Goal: Task Accomplishment & Management: Complete application form

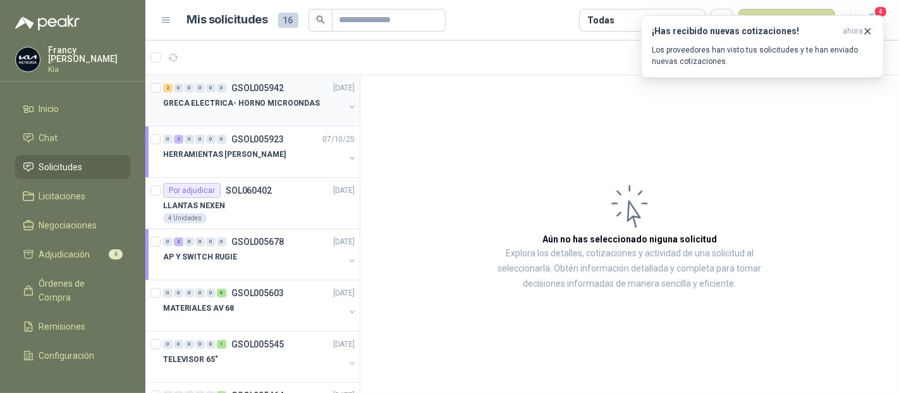
click at [256, 85] on p "GSOL005942" at bounding box center [257, 87] width 52 height 9
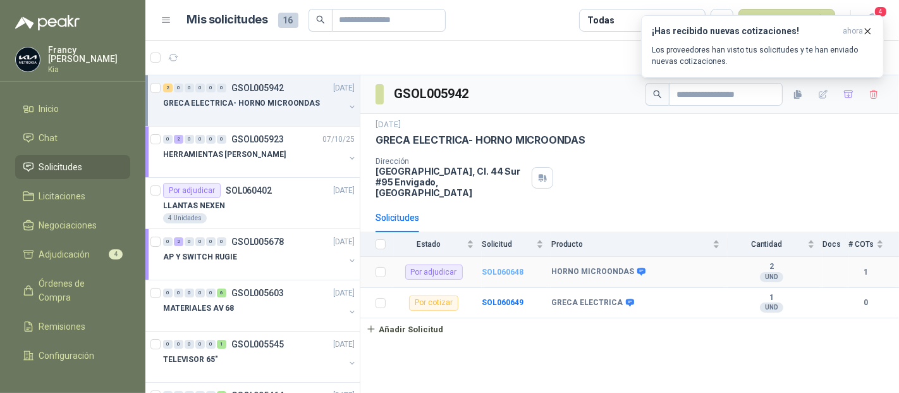
click at [515, 268] on b "SOL060648" at bounding box center [503, 272] width 42 height 9
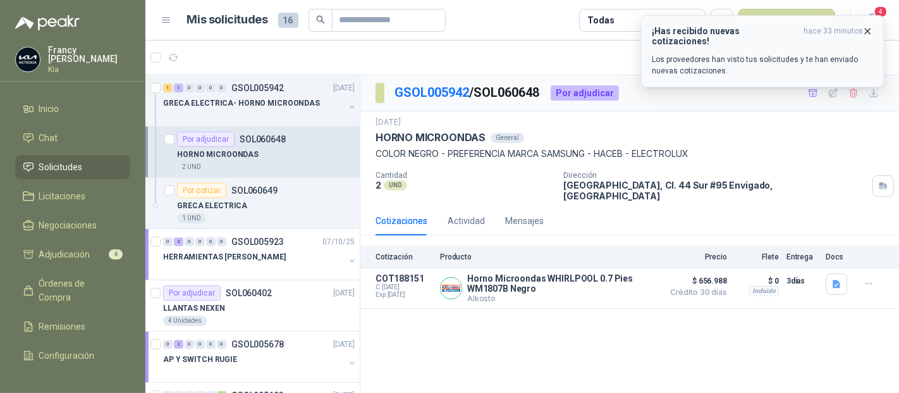
click at [871, 29] on icon "button" at bounding box center [868, 31] width 11 height 11
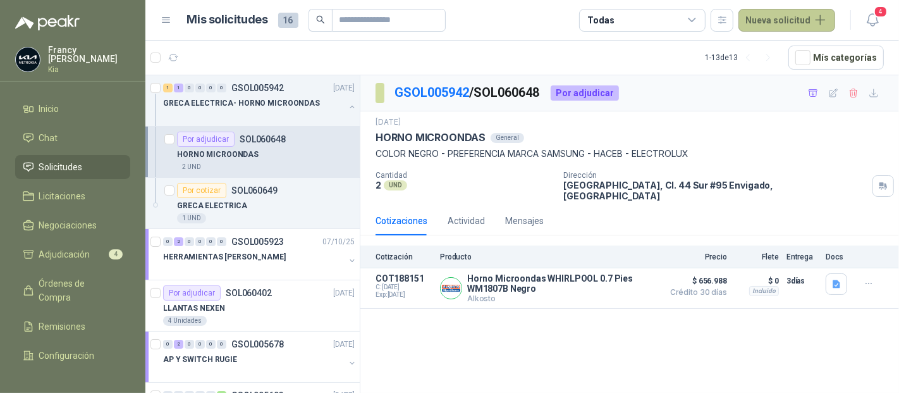
click at [806, 17] on button "Nueva solicitud" at bounding box center [787, 20] width 97 height 23
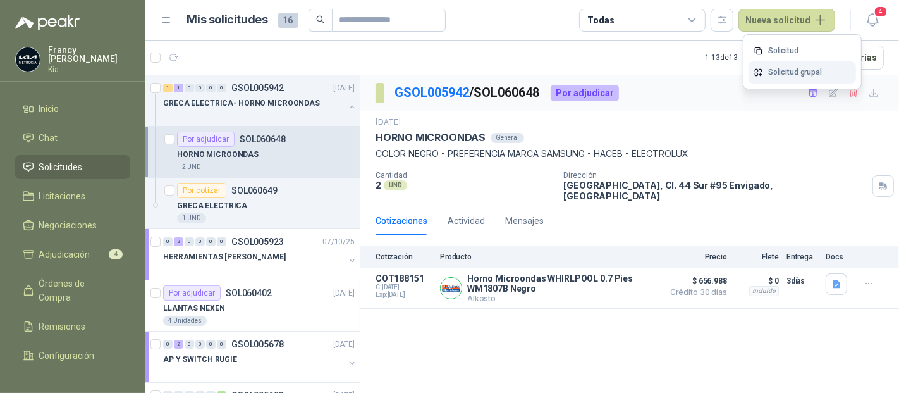
click at [779, 70] on link "Solicitud grupal" at bounding box center [803, 72] width 108 height 22
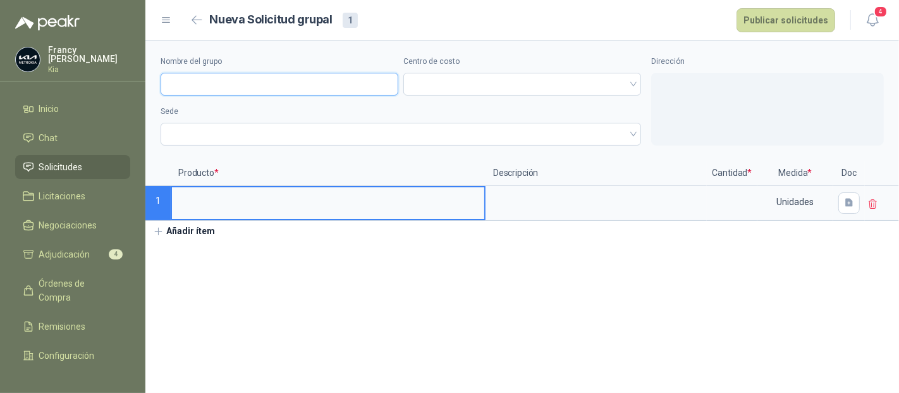
click at [233, 89] on input "Nombre del grupo" at bounding box center [280, 84] width 238 height 23
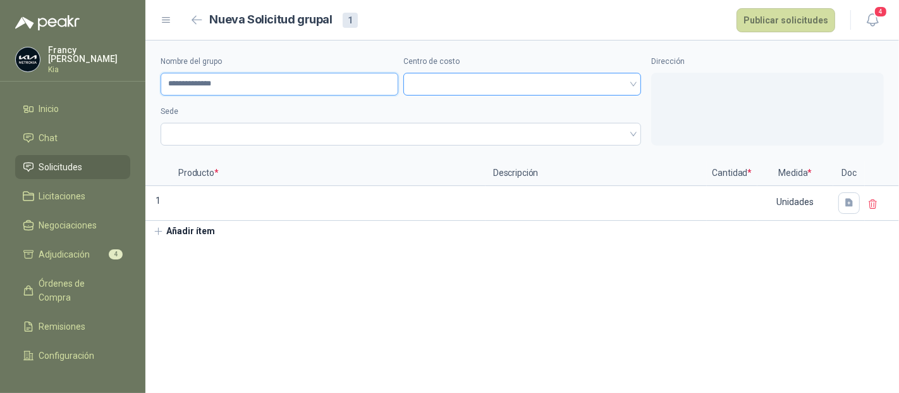
click at [405, 82] on div at bounding box center [523, 84] width 238 height 23
type input "**********"
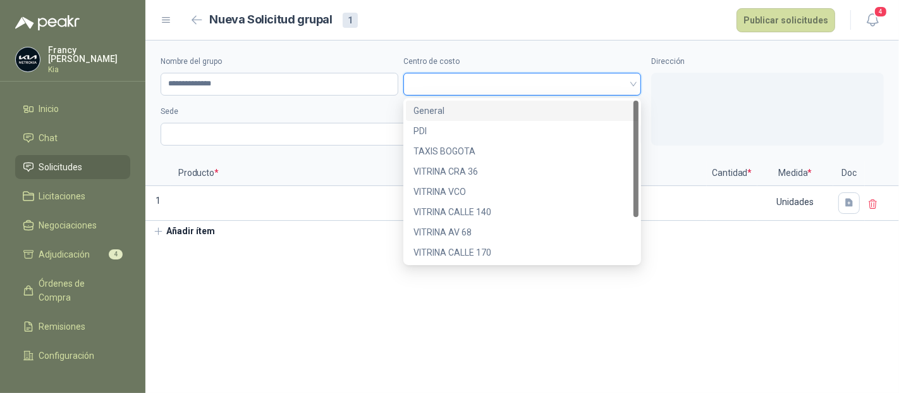
click at [426, 109] on div "General" at bounding box center [523, 111] width 218 height 14
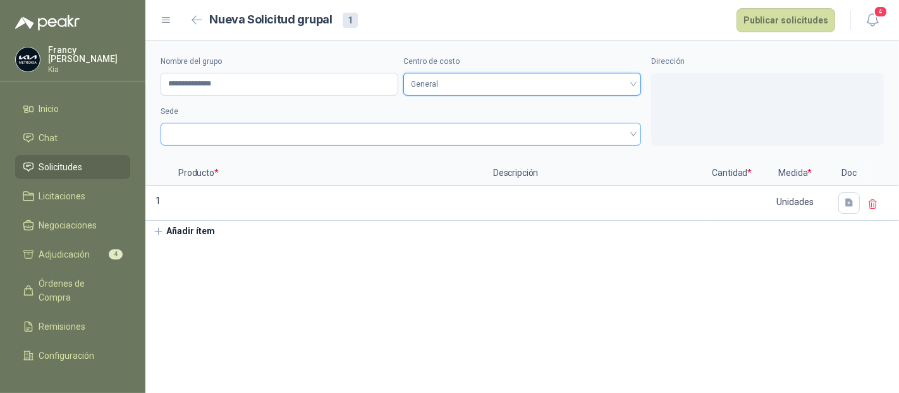
click at [298, 133] on span at bounding box center [401, 134] width 466 height 19
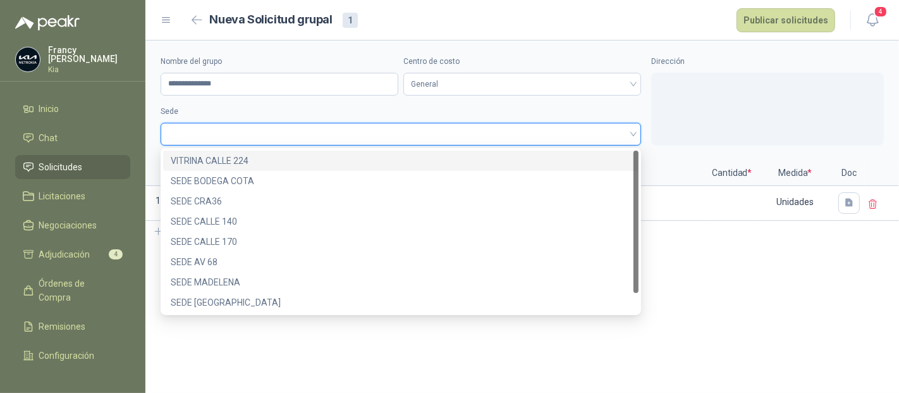
click at [266, 157] on div "VITRINA CALLE 224" at bounding box center [401, 161] width 460 height 14
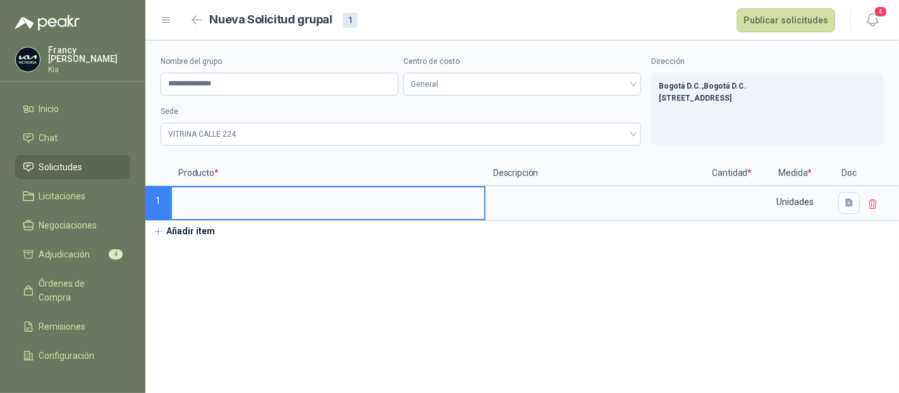
click at [215, 203] on input at bounding box center [328, 199] width 312 height 25
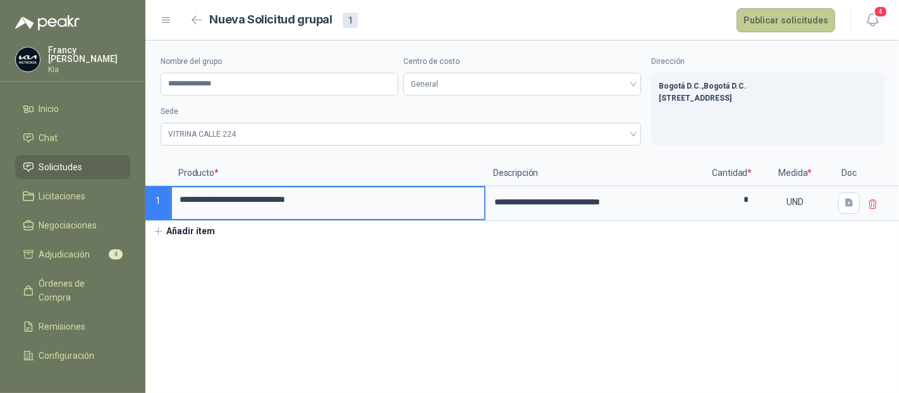
click at [801, 23] on button "Publicar solicitudes" at bounding box center [786, 20] width 99 height 24
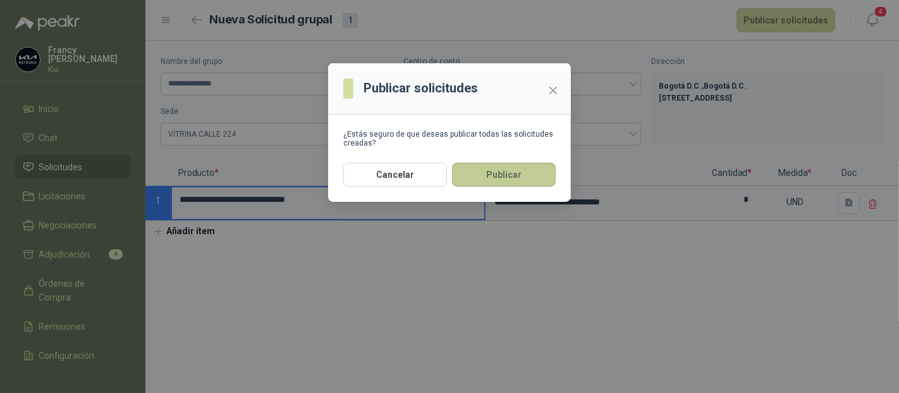
click at [520, 175] on button "Publicar" at bounding box center [504, 175] width 104 height 24
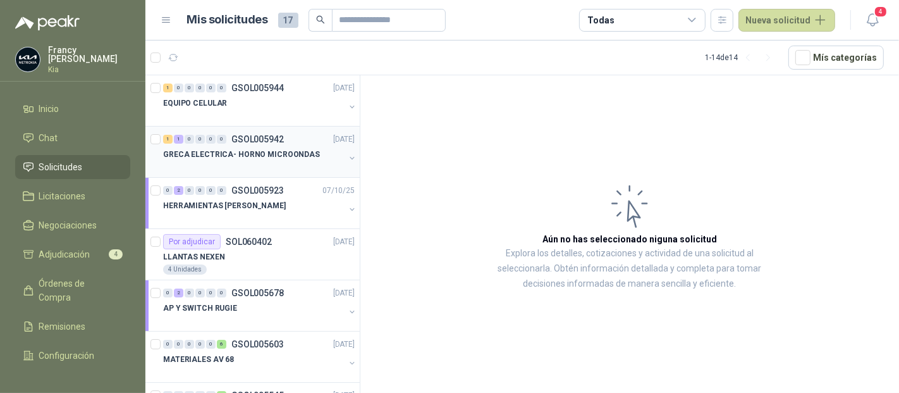
click at [256, 137] on p "GSOL005942" at bounding box center [257, 139] width 52 height 9
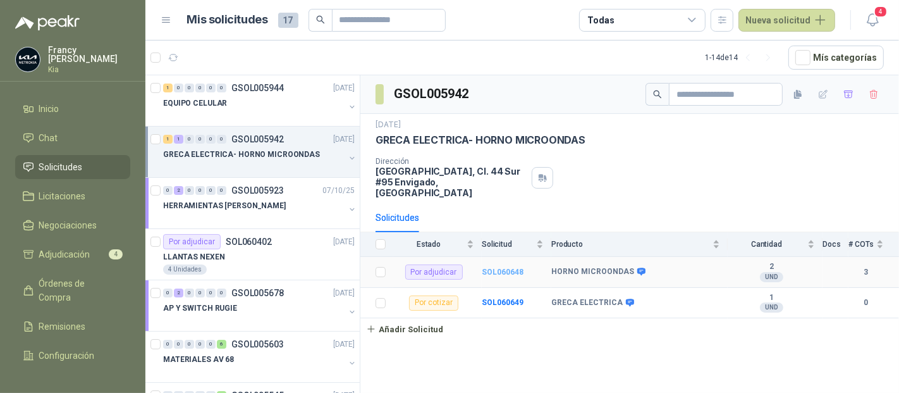
click at [506, 268] on b "SOL060648" at bounding box center [503, 272] width 42 height 9
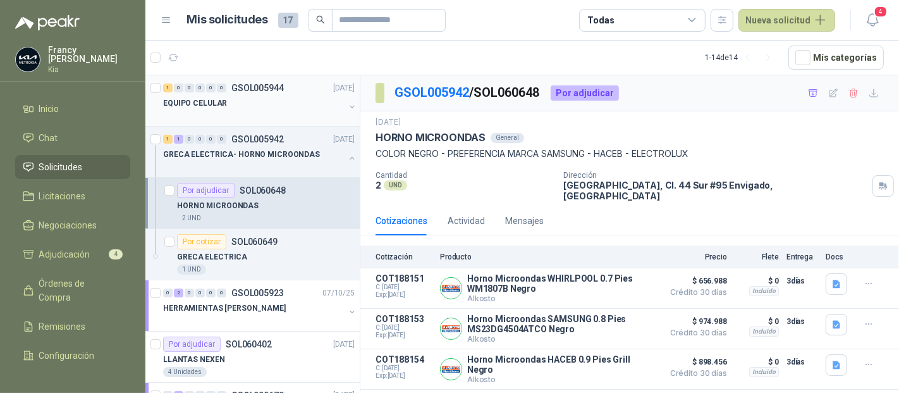
click at [257, 83] on p "GSOL005944" at bounding box center [257, 87] width 52 height 9
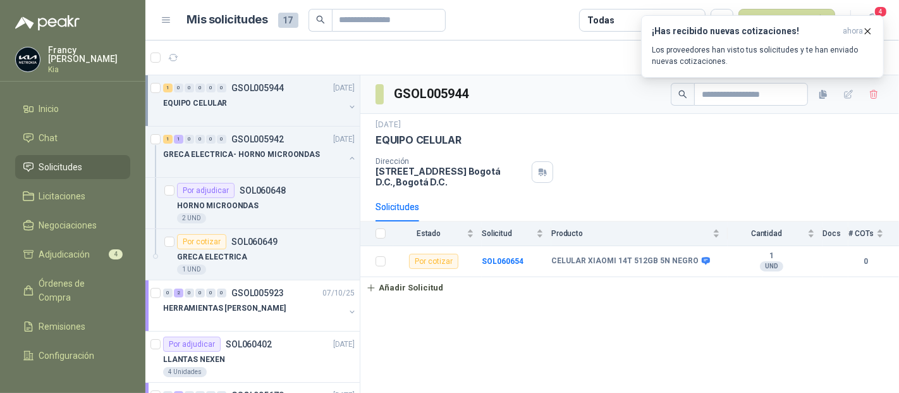
click at [257, 83] on p "GSOL005944" at bounding box center [257, 87] width 52 height 9
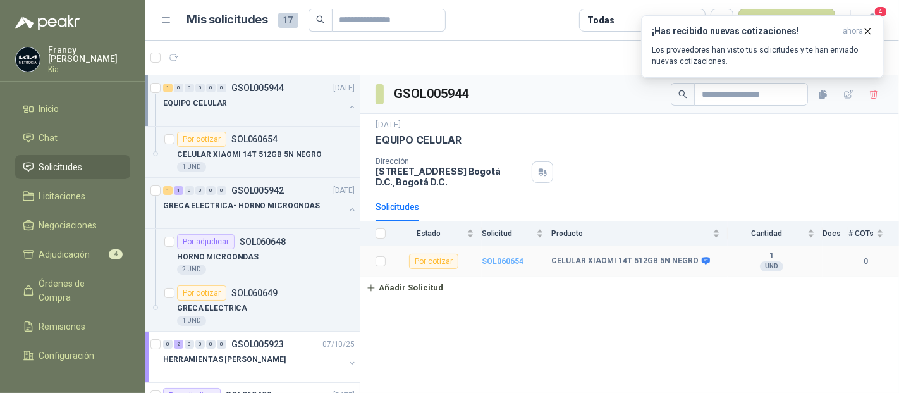
click at [506, 261] on b "SOL060654" at bounding box center [503, 261] width 42 height 9
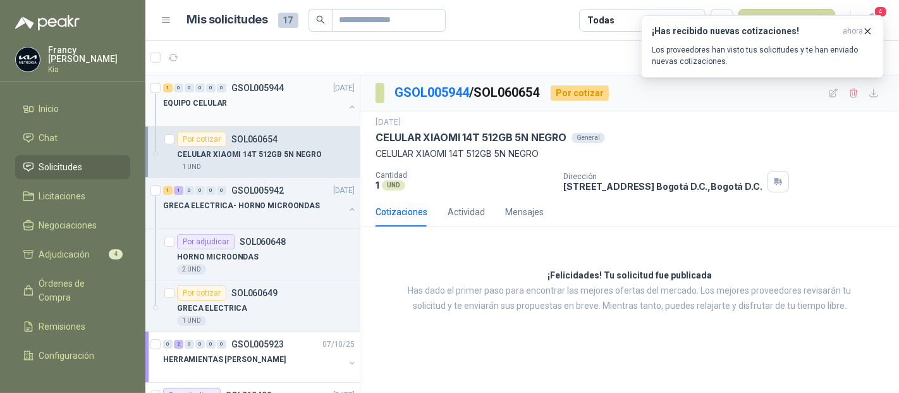
click at [244, 88] on p "GSOL005944" at bounding box center [257, 87] width 52 height 9
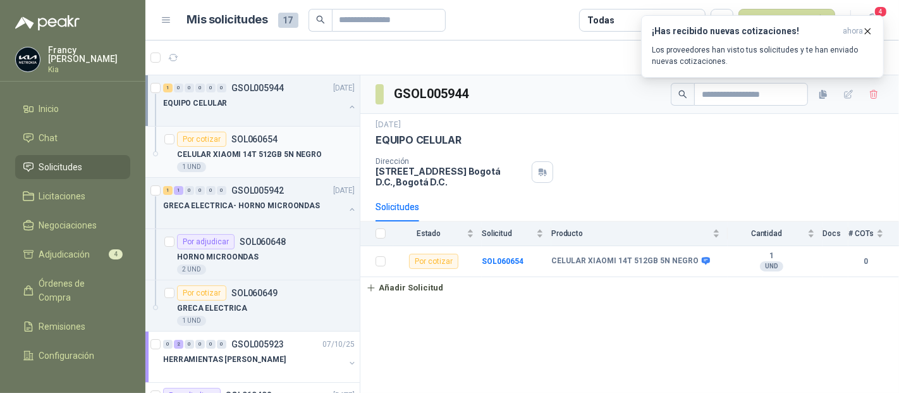
click at [249, 138] on p "SOL060654" at bounding box center [254, 139] width 46 height 9
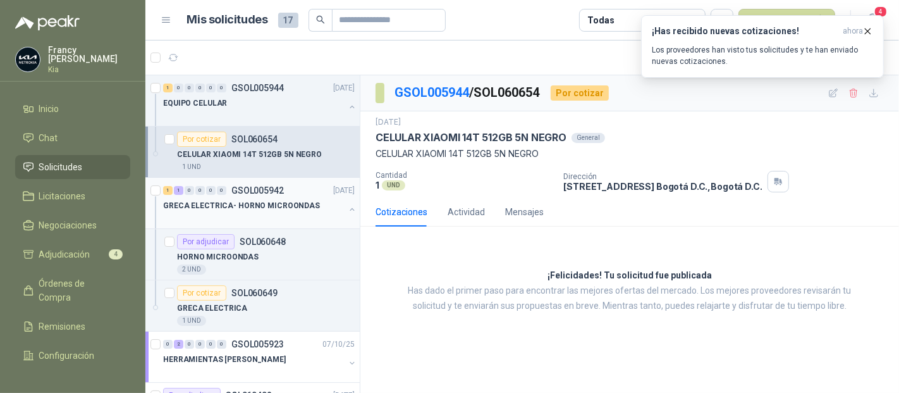
click at [255, 190] on p "GSOL005942" at bounding box center [257, 190] width 52 height 9
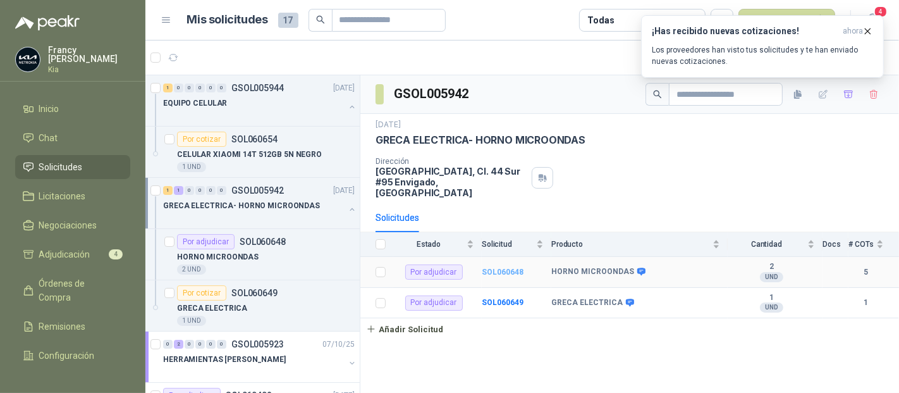
click at [517, 268] on b "SOL060648" at bounding box center [503, 272] width 42 height 9
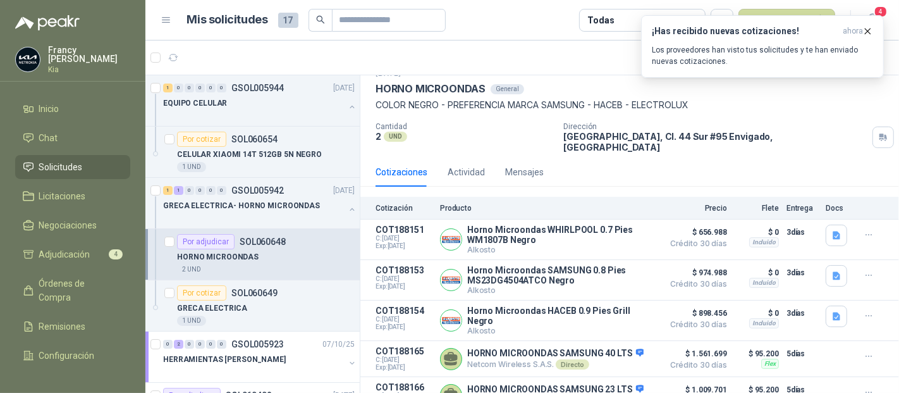
scroll to position [59, 0]
